Goal: Find specific page/section: Find specific page/section

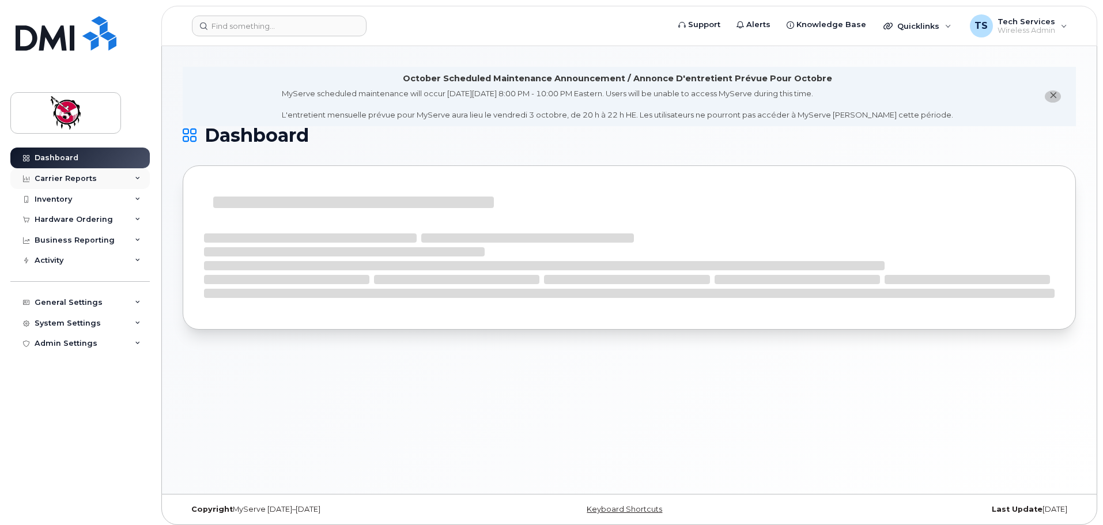
click at [59, 180] on div "Carrier Reports" at bounding box center [66, 178] width 62 height 9
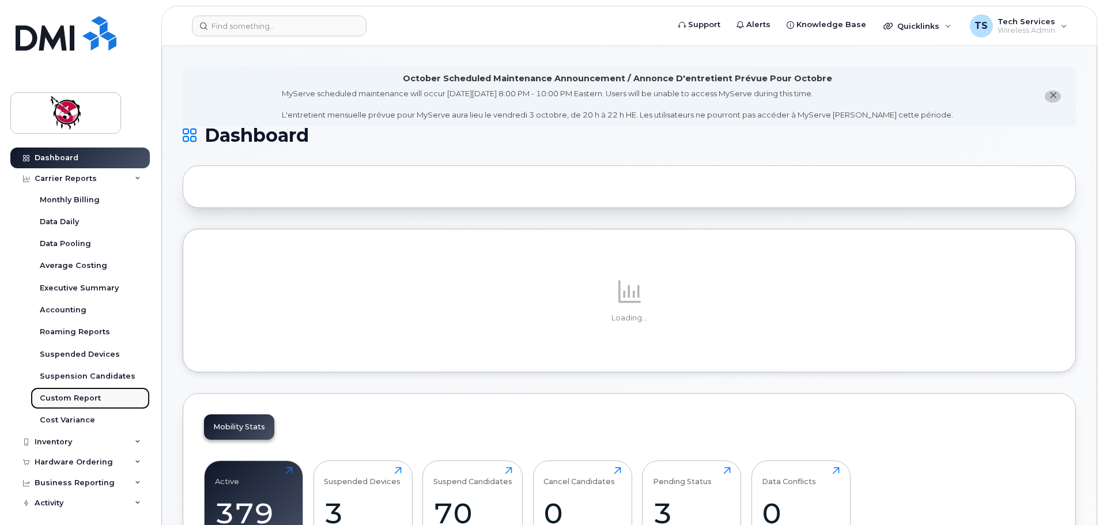
click at [70, 399] on div "Custom Report" at bounding box center [70, 398] width 61 height 10
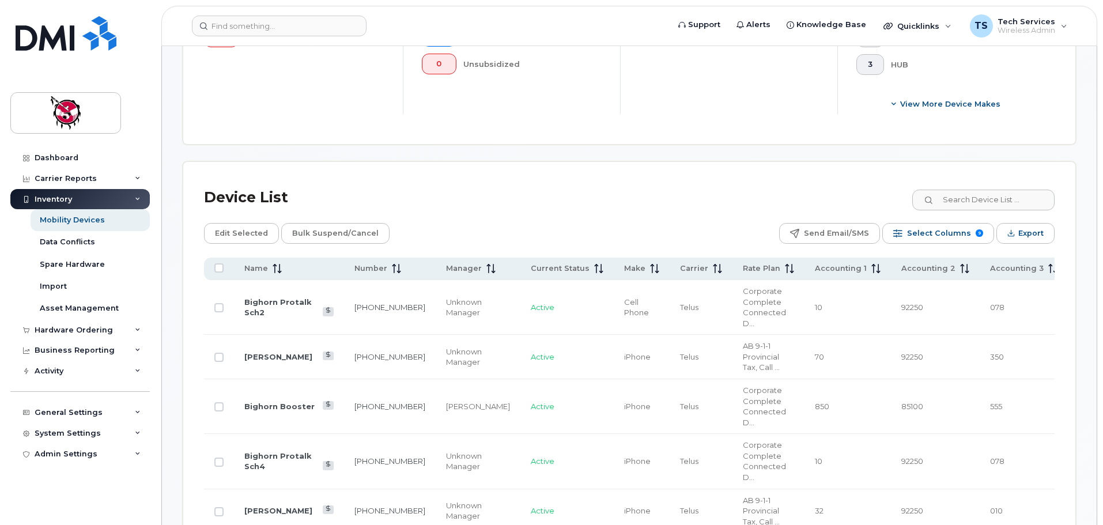
scroll to position [461, 0]
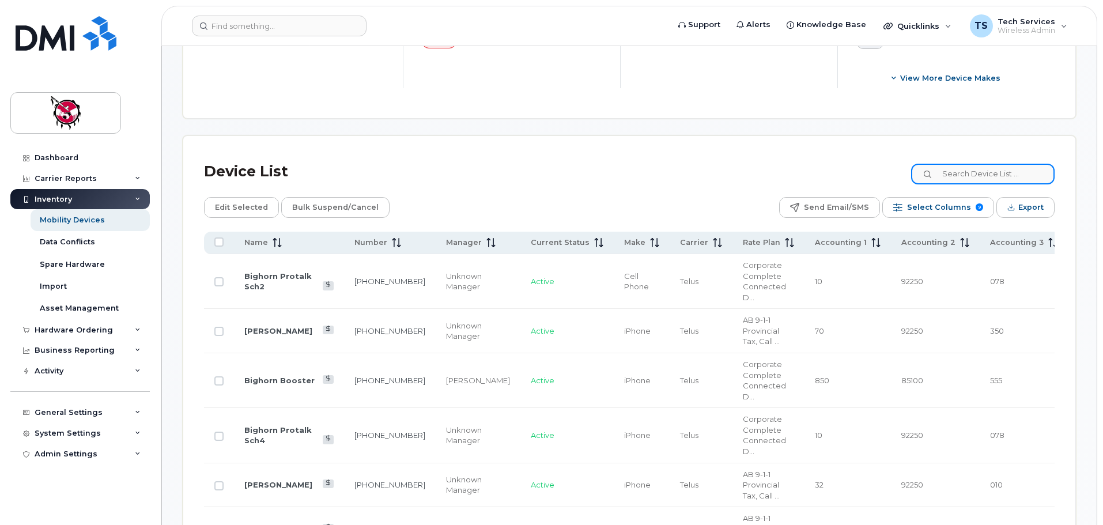
click at [976, 164] on input at bounding box center [982, 174] width 143 height 21
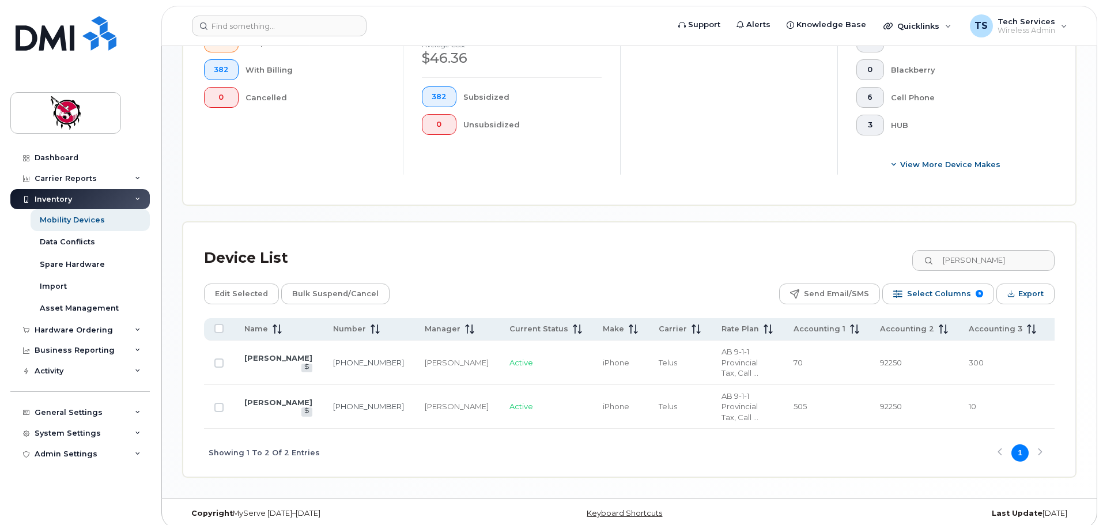
click at [323, 352] on td "[PHONE_NUMBER]" at bounding box center [369, 363] width 92 height 44
click at [333, 358] on link "[PHONE_NUMBER]" at bounding box center [368, 362] width 71 height 9
drag, startPoint x: 1003, startPoint y: 246, endPoint x: 806, endPoint y: 226, distance: 198.1
click at [804, 227] on div "Device List [PERSON_NAME] Edit Selected Bulk Suspend/Cancel Send Email/SMS Sele…" at bounding box center [629, 349] width 892 height 254
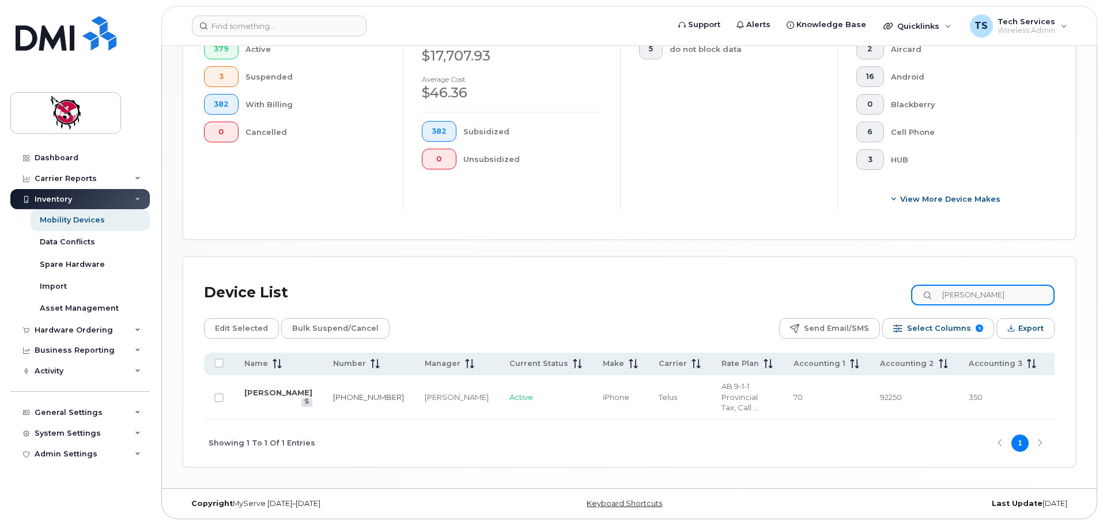
scroll to position [330, 0]
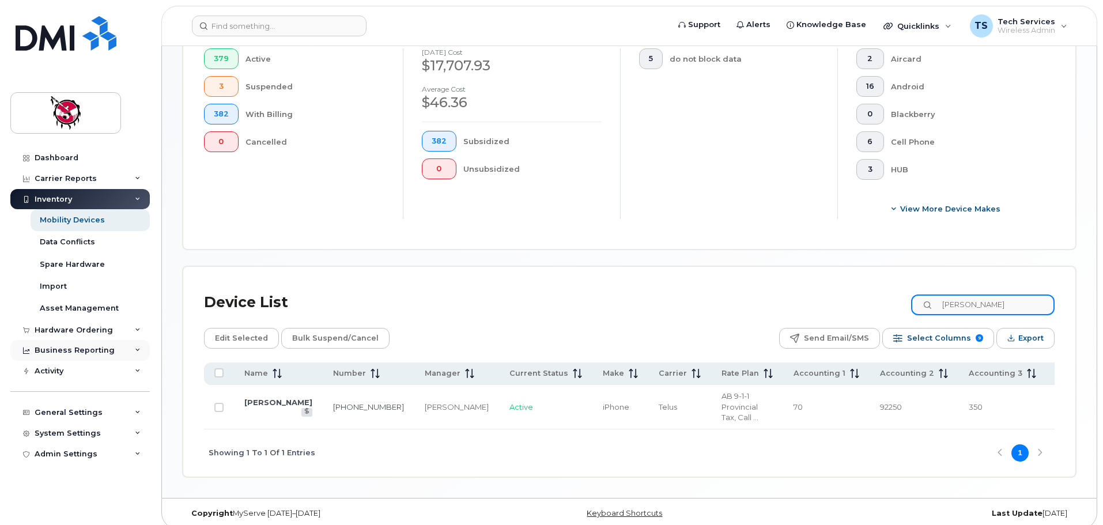
type input "[PERSON_NAME]"
